Goal: Transaction & Acquisition: Purchase product/service

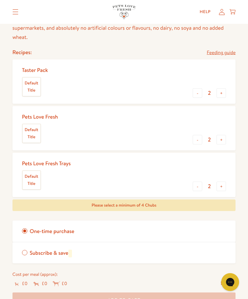
scroll to position [254, 0]
click at [28, 131] on label "Default Title" at bounding box center [32, 134] width 18 height 18
click at [0, 0] on input "Default Title" at bounding box center [0, 0] width 0 height 0
click at [222, 139] on button "+" at bounding box center [222, 140] width 10 height 10
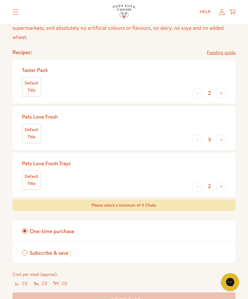
click at [193, 139] on button "-" at bounding box center [198, 140] width 10 height 10
click at [217, 200] on div "Please select a minimum of 4 Chubs" at bounding box center [123, 206] width 223 height 12
click at [196, 208] on div "Please select a minimum of 4 Chubs" at bounding box center [123, 206] width 223 height 12
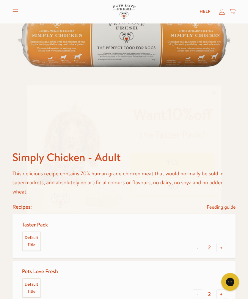
scroll to position [100, 0]
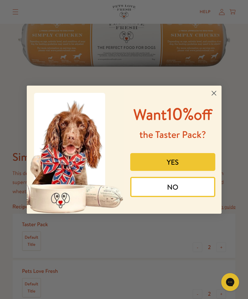
click at [217, 98] on circle "Close dialog" at bounding box center [214, 93] width 10 height 10
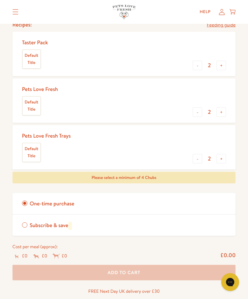
scroll to position [281, 0]
click at [220, 108] on button "+" at bounding box center [222, 113] width 10 height 10
click at [224, 109] on button "+" at bounding box center [222, 113] width 10 height 10
click at [206, 174] on div "Please select a minimum of 4 Chubs" at bounding box center [123, 178] width 223 height 12
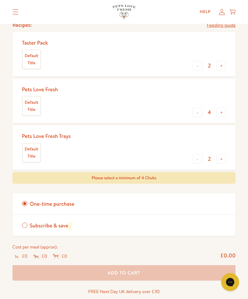
click at [144, 177] on span "Please select a minimum of 4 Chubs" at bounding box center [124, 178] width 65 height 6
click at [195, 108] on button "-" at bounding box center [198, 113] width 10 height 10
click at [195, 110] on button "-" at bounding box center [198, 113] width 10 height 10
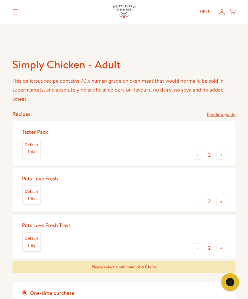
scroll to position [192, 0]
click at [220, 200] on button "+" at bounding box center [222, 202] width 10 height 10
click at [222, 197] on button "+" at bounding box center [222, 202] width 10 height 10
type input "4"
click at [223, 245] on button "+" at bounding box center [222, 249] width 10 height 10
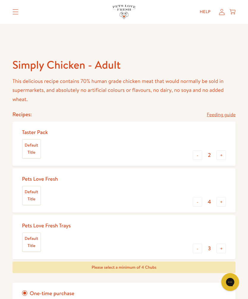
click at [223, 245] on button "+" at bounding box center [222, 249] width 10 height 10
type input "4"
click at [204, 264] on div "Please select a minimum of 4 Chubs" at bounding box center [123, 268] width 223 height 12
click at [140, 258] on div "Taster Pack Default Title - 2 + None Default Title - £12.95 Pets Love Fresh Def…" at bounding box center [123, 254] width 223 height 264
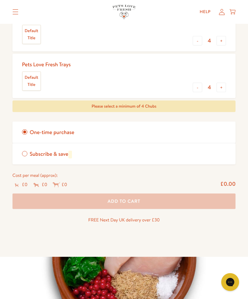
scroll to position [338, 0]
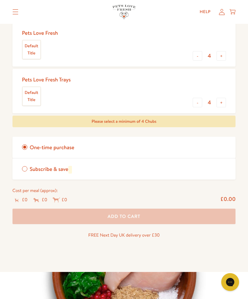
click at [25, 162] on label "Subscribe & save" at bounding box center [123, 169] width 223 height 21
click at [0, 0] on input "Subscribe & save" at bounding box center [0, 0] width 0 height 0
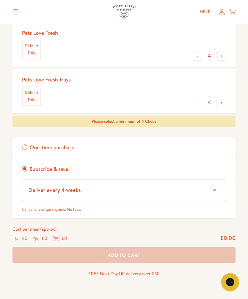
click at [29, 145] on label "One-time purchase" at bounding box center [123, 147] width 223 height 21
click at [0, 0] on input "One-time purchase" at bounding box center [0, 0] width 0 height 0
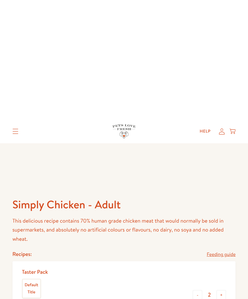
scroll to position [0, 0]
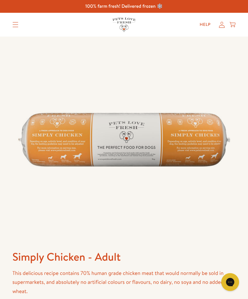
click at [15, 19] on summary "Translation missing: en.sections.header.menu" at bounding box center [15, 24] width 15 height 15
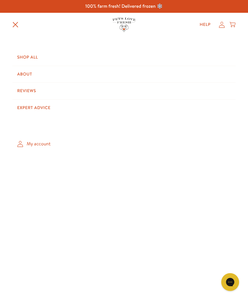
click at [34, 59] on link "Shop All" at bounding box center [123, 57] width 223 height 17
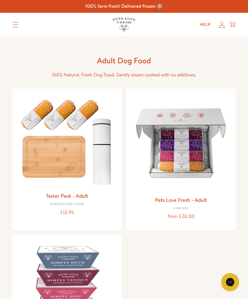
click at [8, 28] on summary "Translation missing: en.sections.header.menu" at bounding box center [15, 24] width 15 height 15
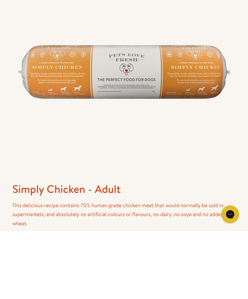
scroll to position [214, 0]
